Goal: Task Accomplishment & Management: Manage account settings

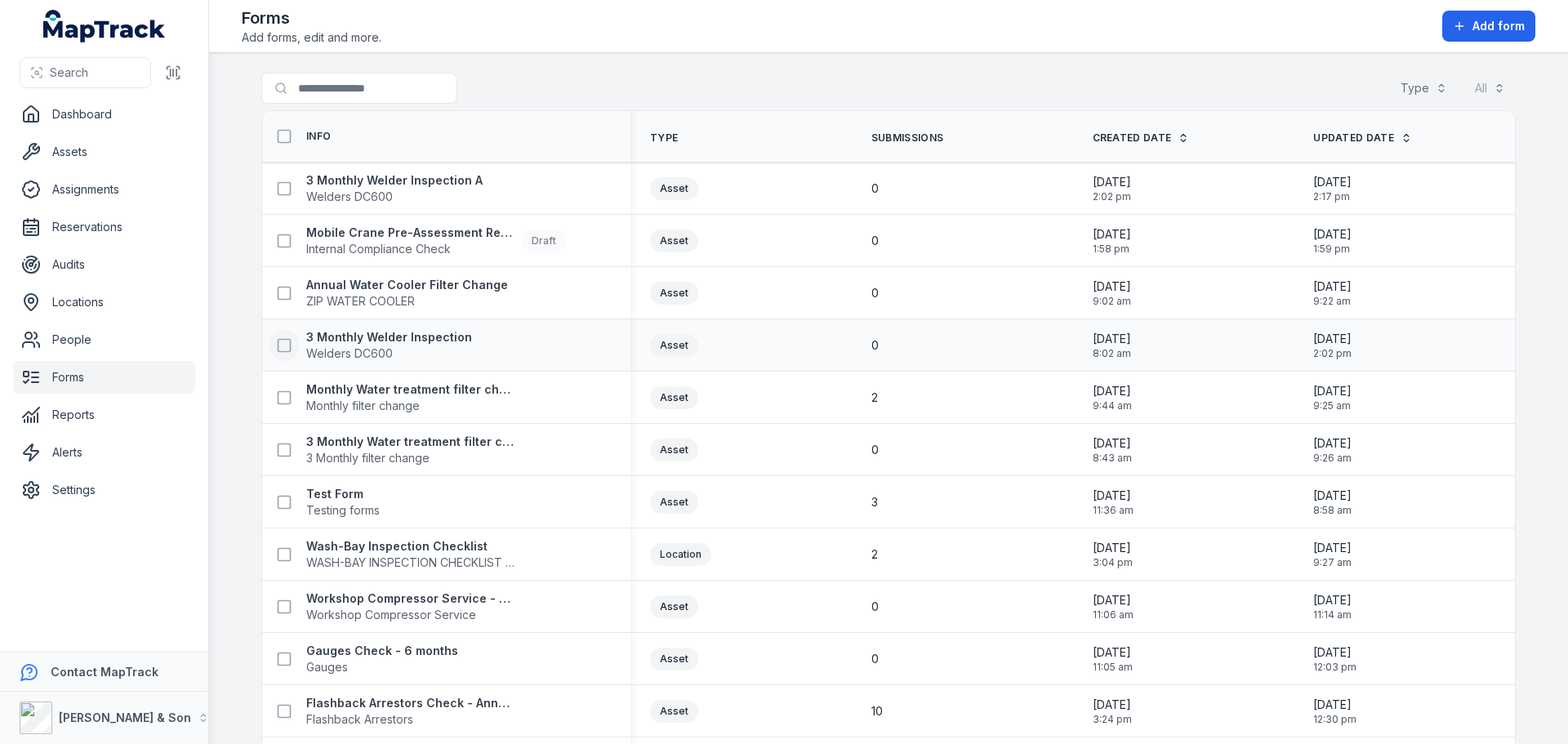
click at [279, 351] on rect at bounding box center [284, 344] width 12 height 12
click at [955, 704] on icon "button" at bounding box center [959, 705] width 8 height 4
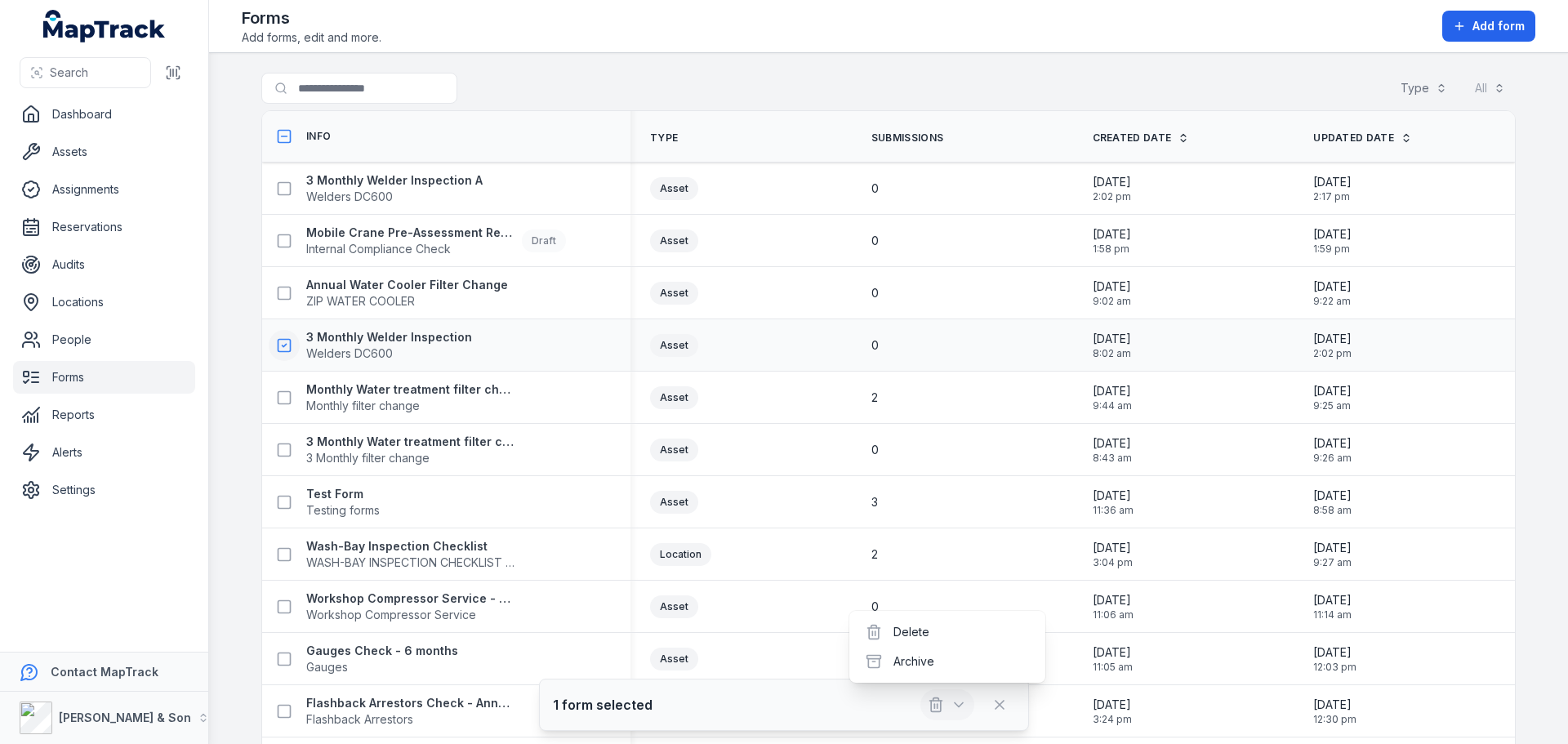
click at [956, 703] on icon "button" at bounding box center [959, 705] width 17 height 17
click at [427, 336] on strong "3 Monthly Welder Inspection" at bounding box center [389, 338] width 166 height 17
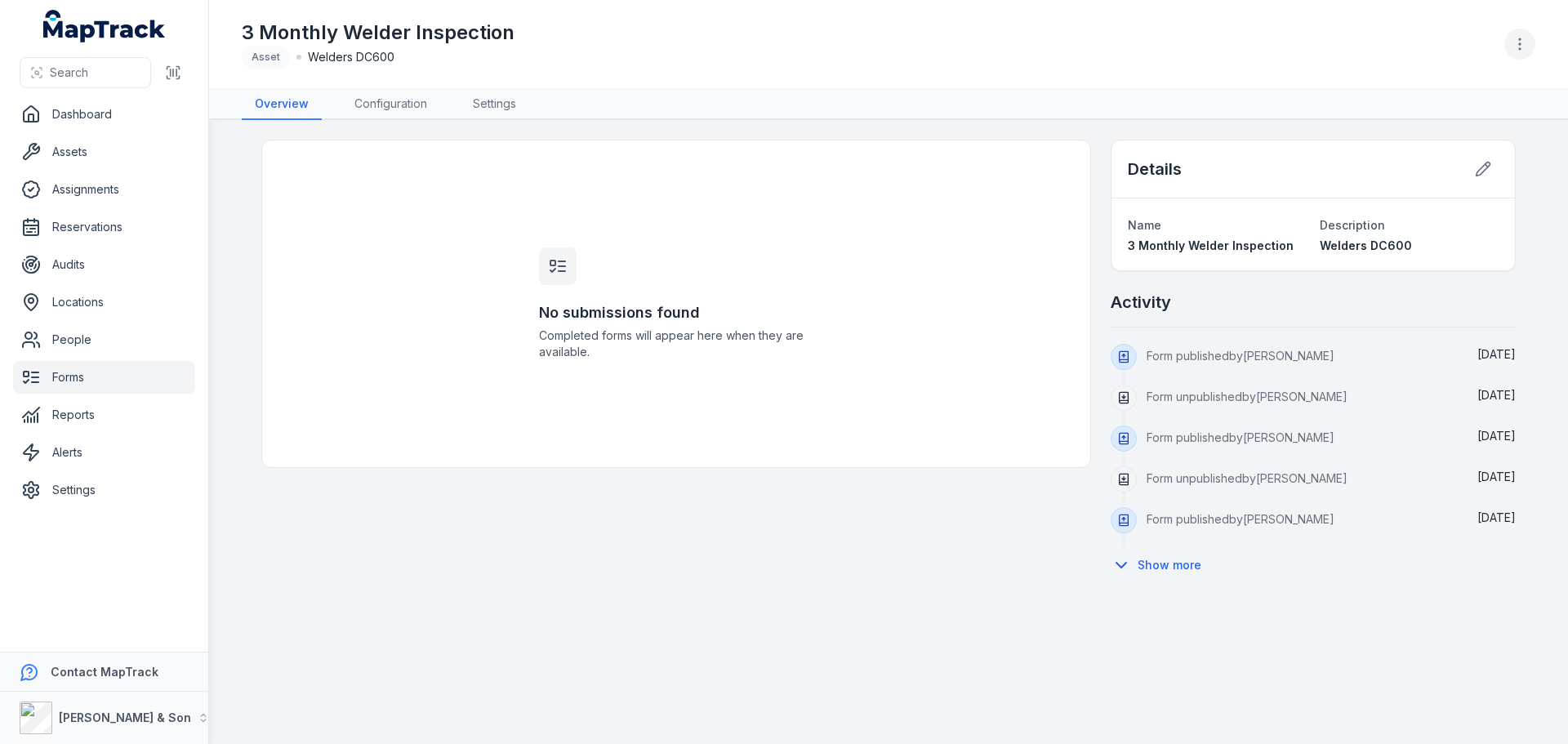
click at [1519, 49] on circle "button" at bounding box center [1520, 50] width 2 height 2
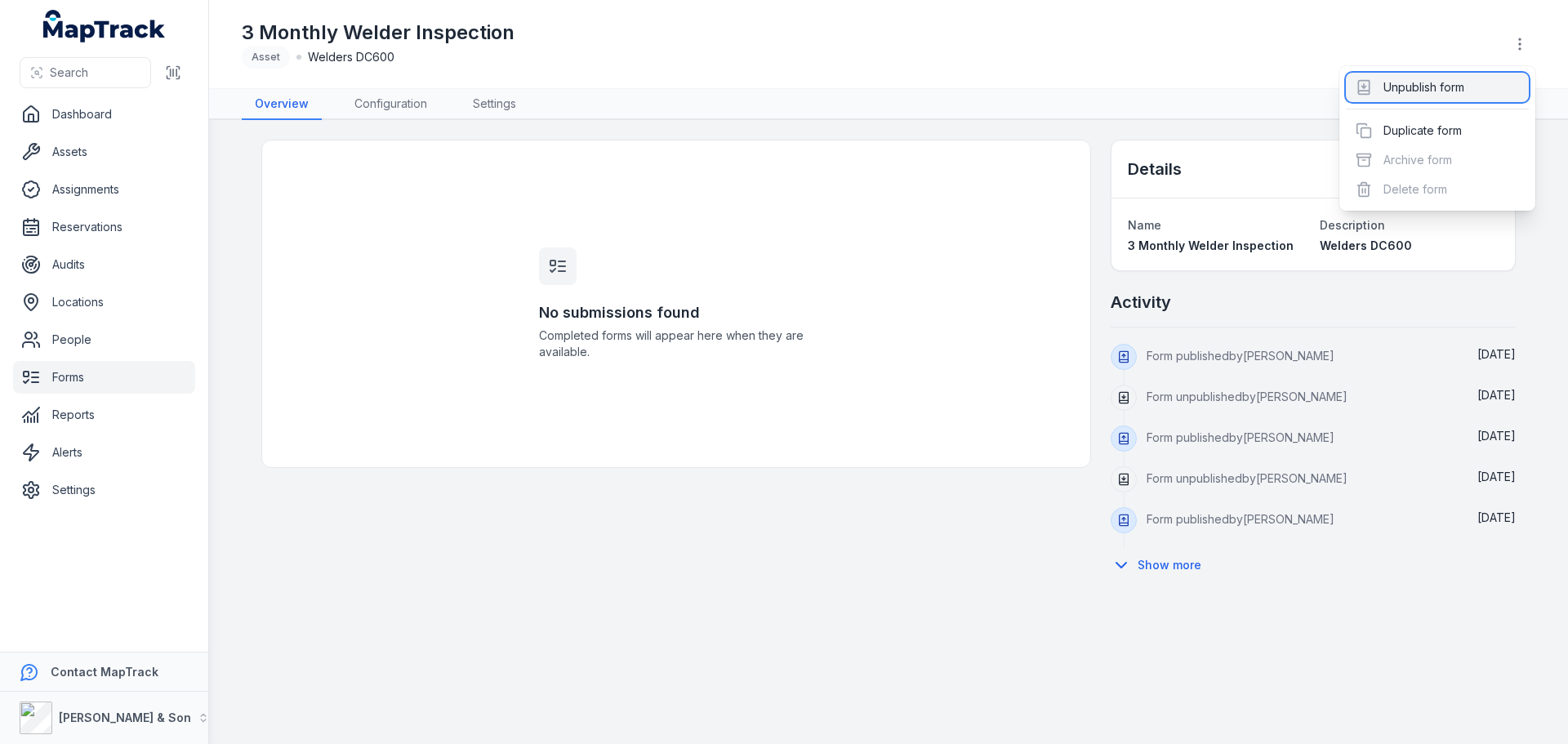
click at [1452, 87] on div "Unpublish form" at bounding box center [1437, 87] width 183 height 29
